Goal: Information Seeking & Learning: Learn about a topic

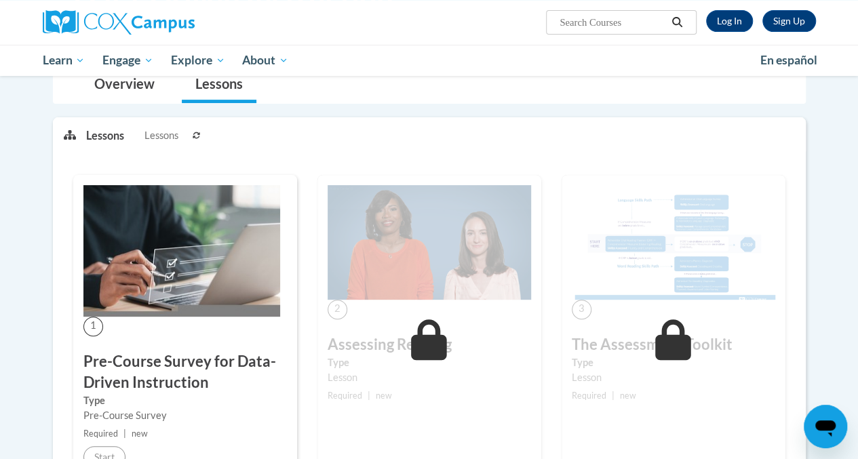
scroll to position [136, 0]
click at [726, 26] on link "Log In" at bounding box center [729, 21] width 47 height 22
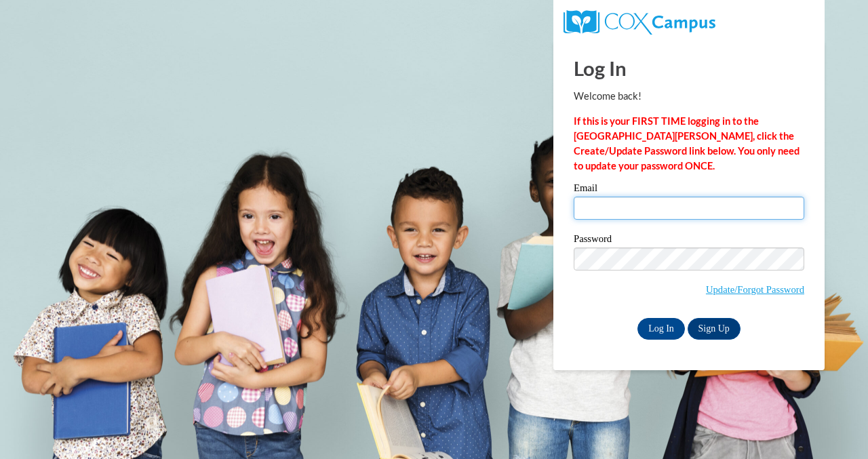
click at [759, 206] on input "Email" at bounding box center [689, 208] width 231 height 23
type input "[EMAIL_ADDRESS][DOMAIN_NAME]"
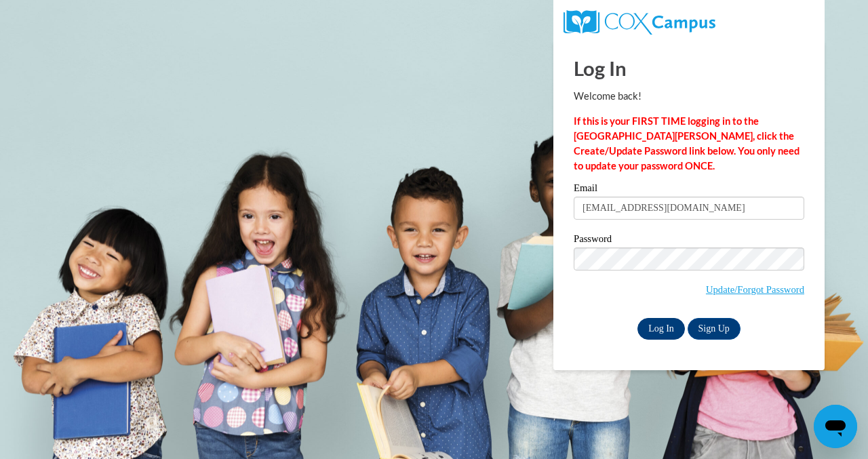
click at [661, 335] on input "Log In" at bounding box center [661, 329] width 47 height 22
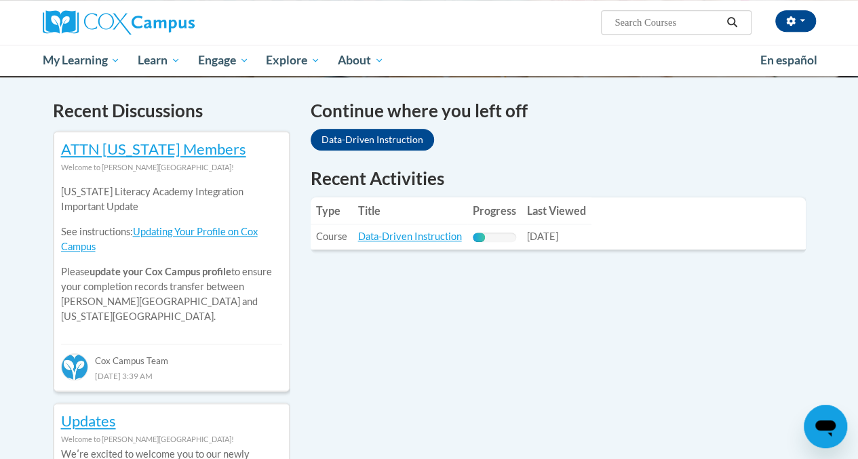
scroll to position [401, 0]
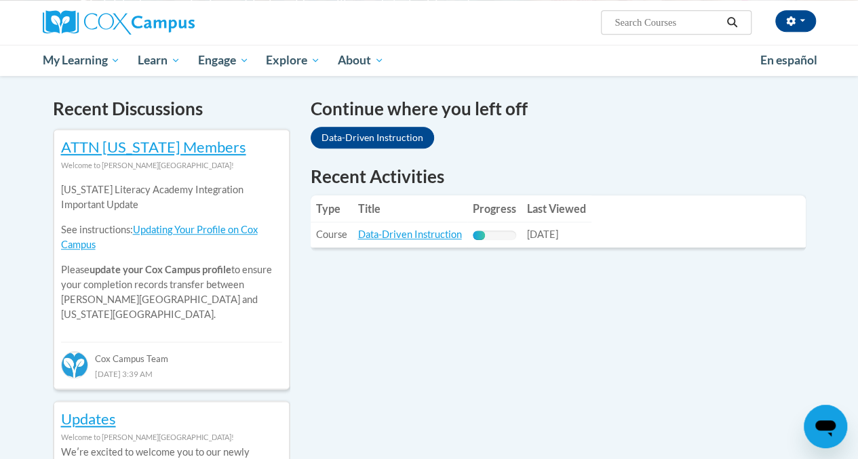
click at [408, 250] on div "Recent Activities Type Title Progress Last Viewed Type: Course Title: Data-Driv…" at bounding box center [558, 208] width 495 height 88
click at [429, 238] on link "Data-Driven Instruction" at bounding box center [410, 235] width 104 height 12
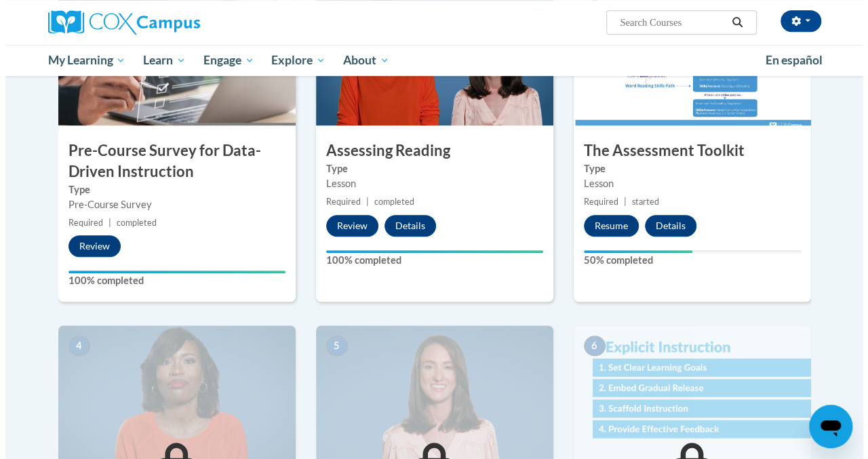
scroll to position [370, 0]
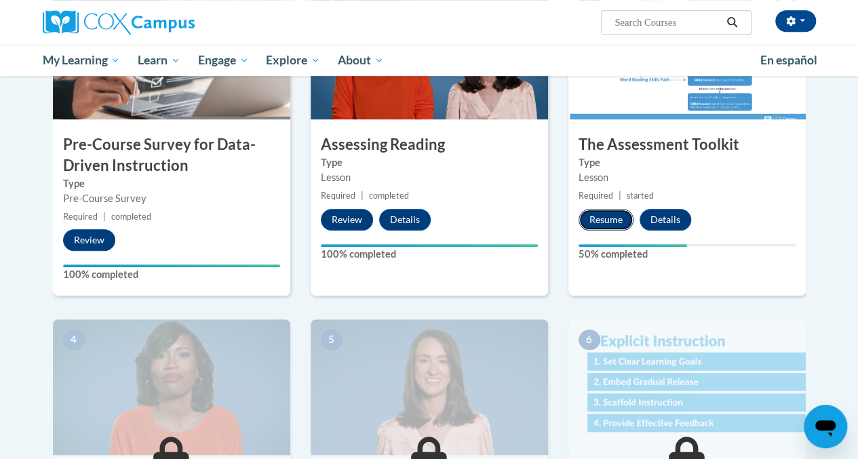
click at [609, 224] on button "Resume" at bounding box center [606, 220] width 55 height 22
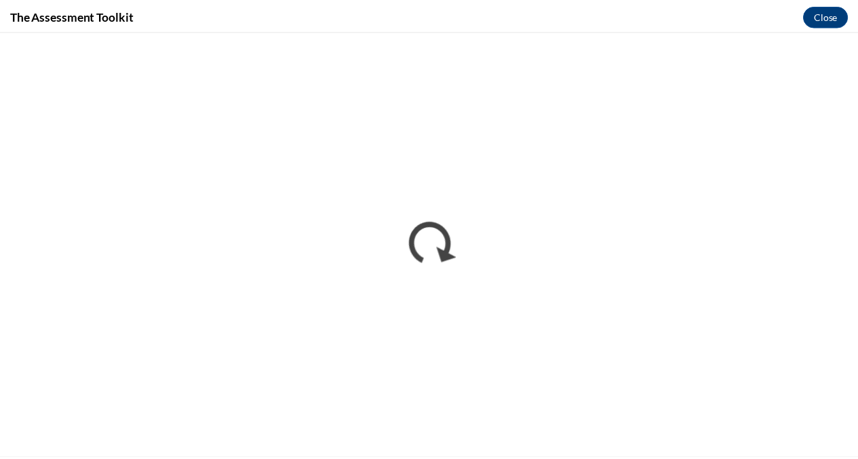
scroll to position [0, 0]
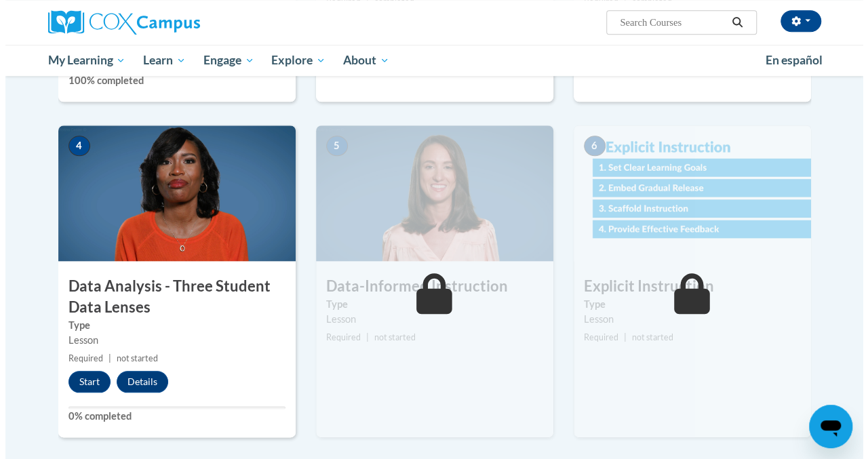
scroll to position [565, 0]
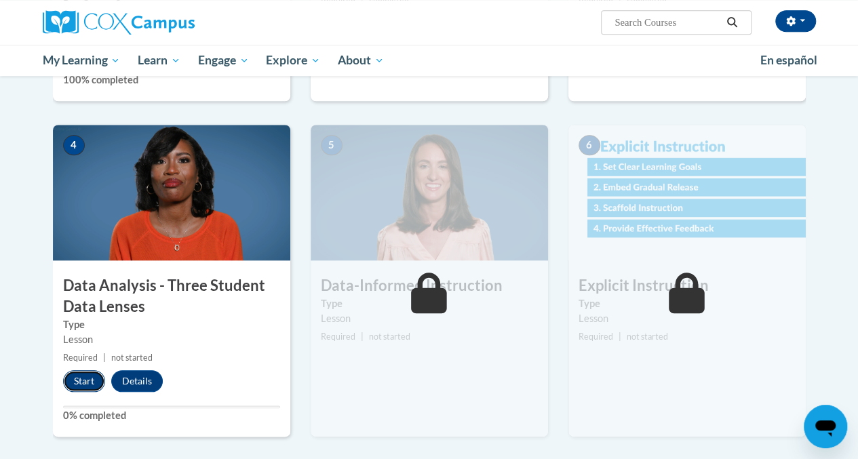
click at [94, 389] on button "Start" at bounding box center [84, 381] width 42 height 22
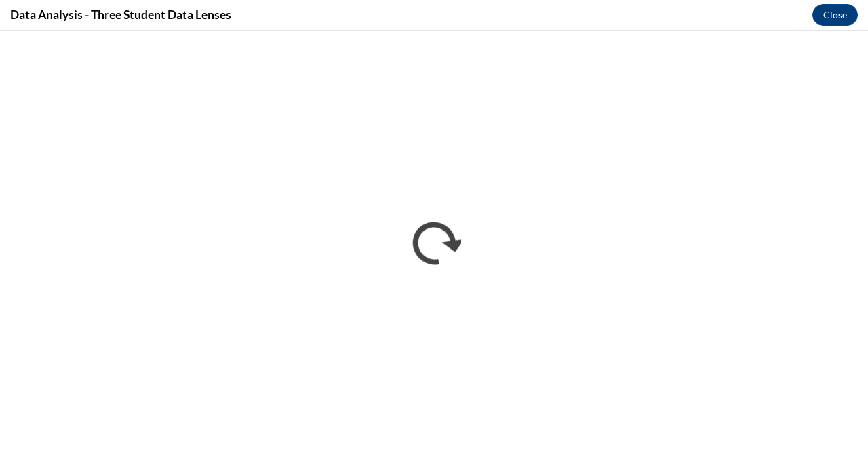
scroll to position [0, 0]
